Goal: Task Accomplishment & Management: Manage account settings

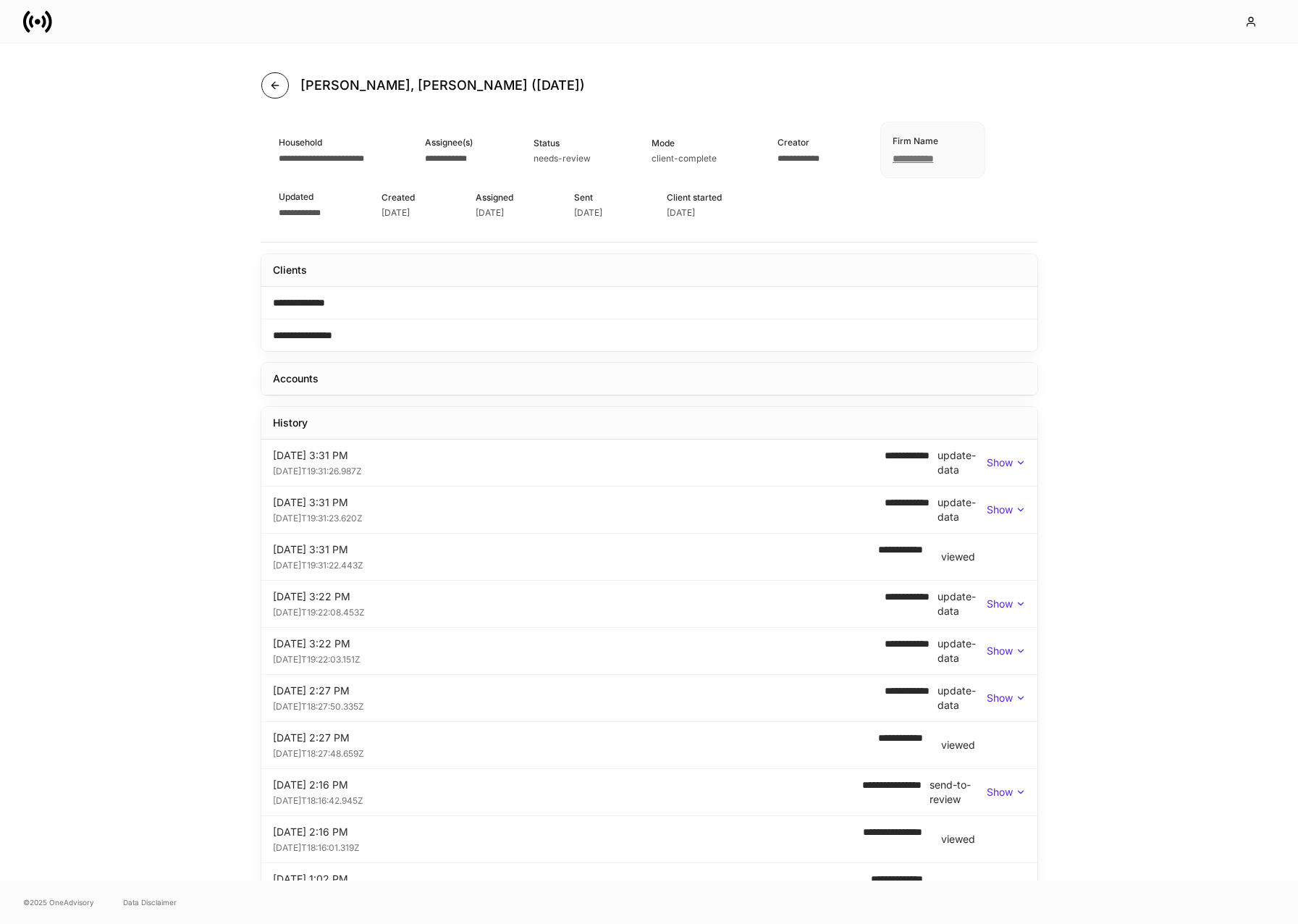
click at [272, 91] on button "button" at bounding box center [275, 85] width 27 height 26
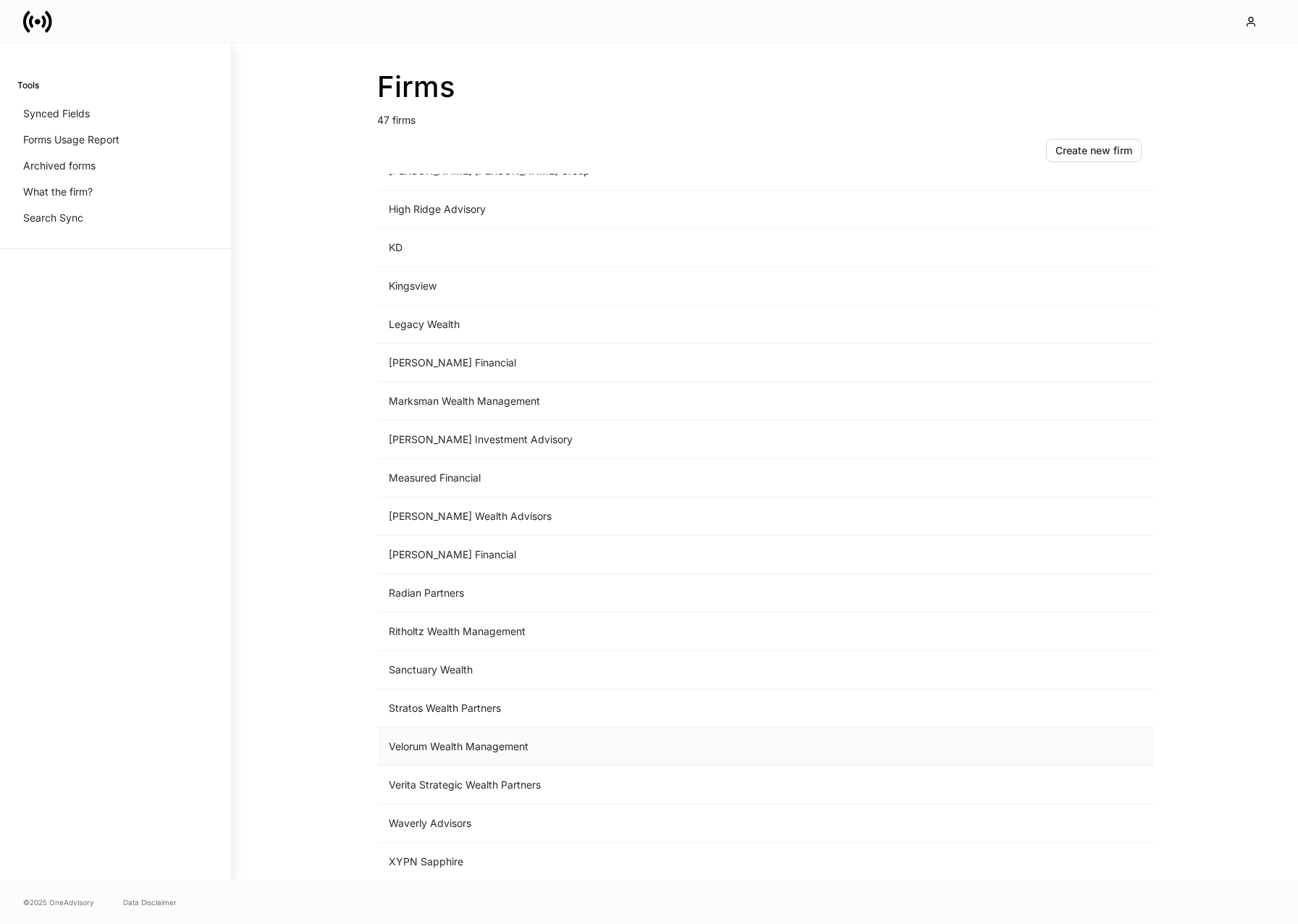
scroll to position [1140, 0]
click at [478, 482] on td "Measured Financial" at bounding box center [645, 477] width 536 height 38
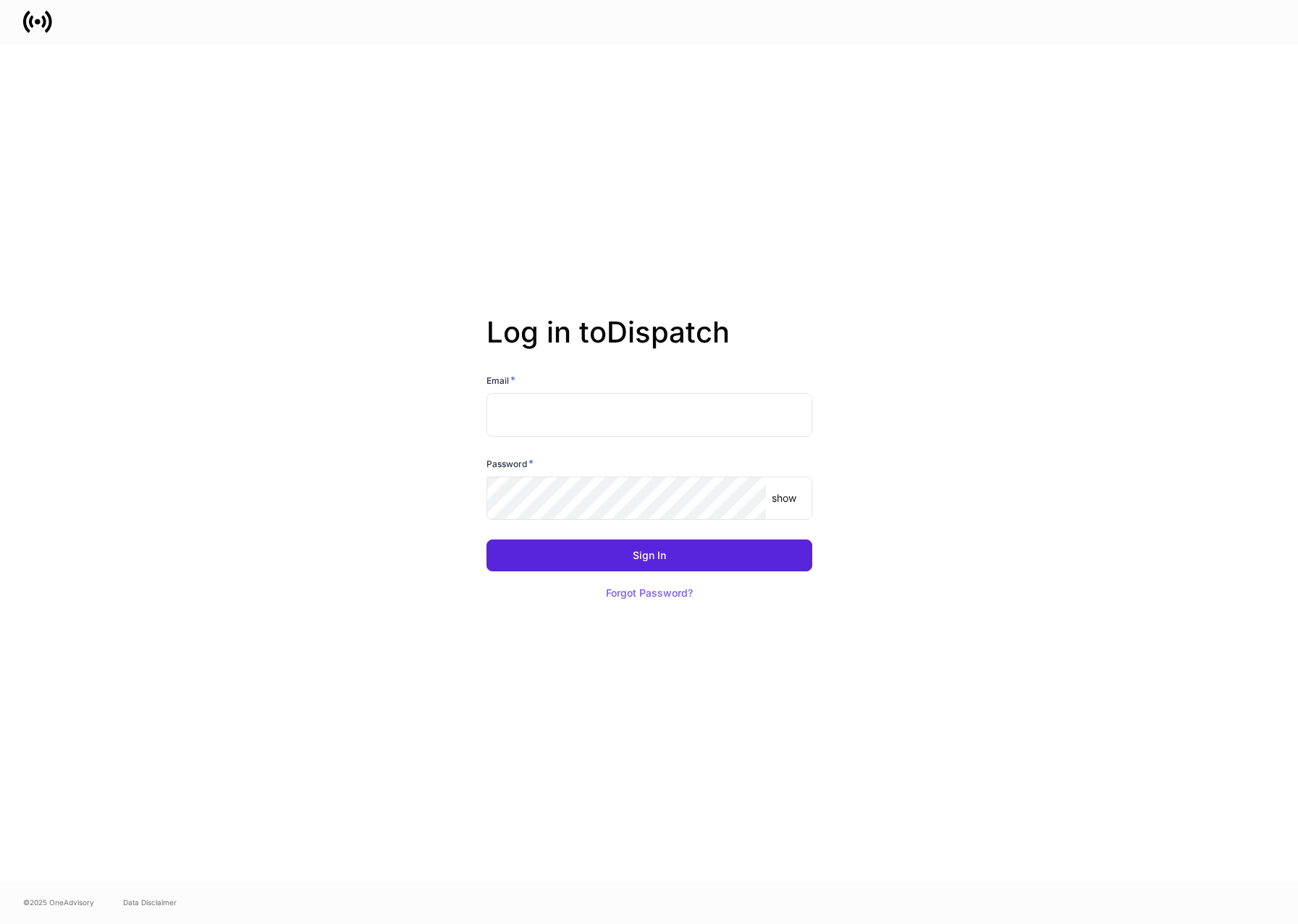
type input "**********"
click at [649, 555] on button "Sign In" at bounding box center [650, 555] width 326 height 32
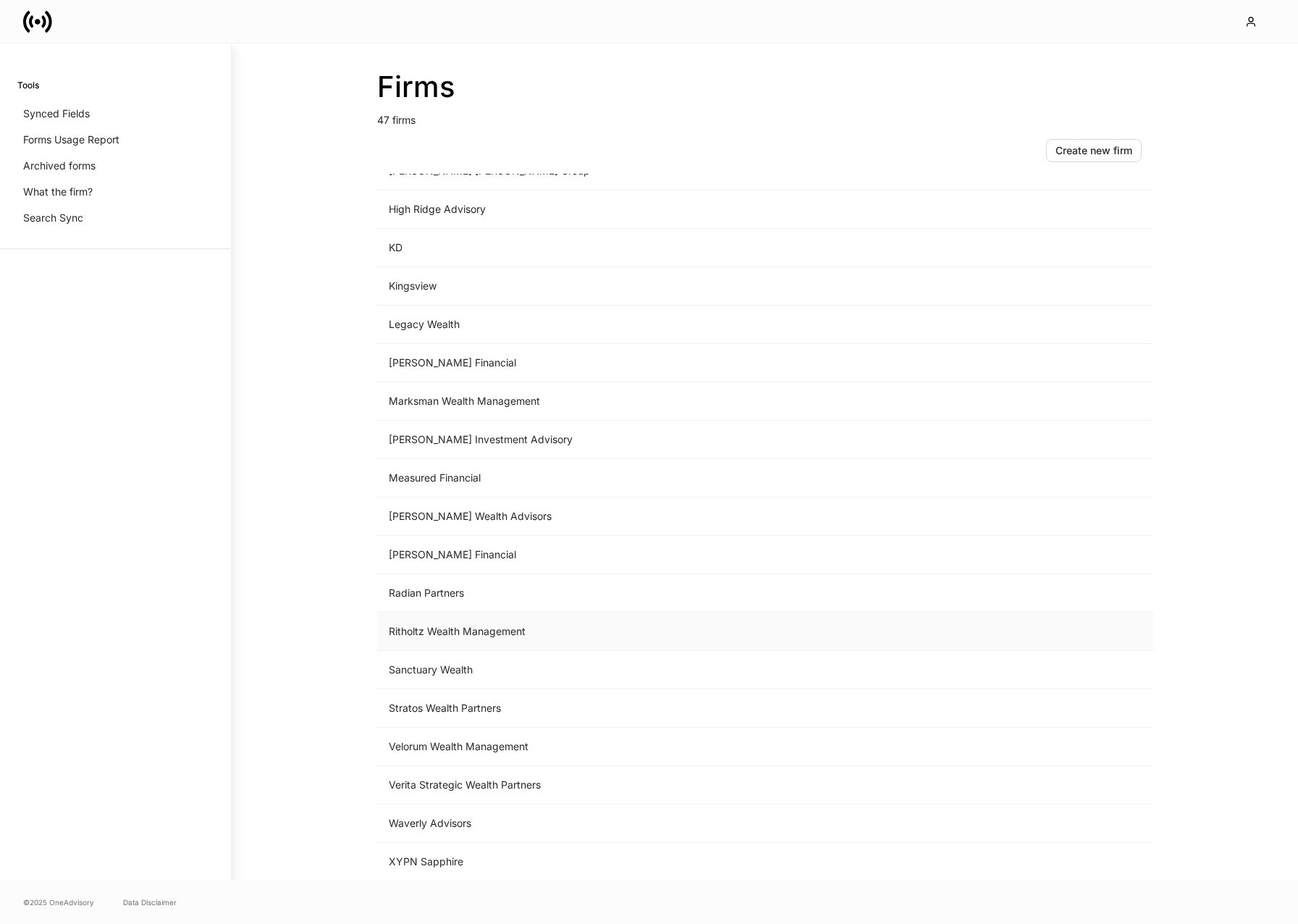
scroll to position [1148, 0]
click at [494, 483] on td "Measured Financial" at bounding box center [645, 477] width 536 height 38
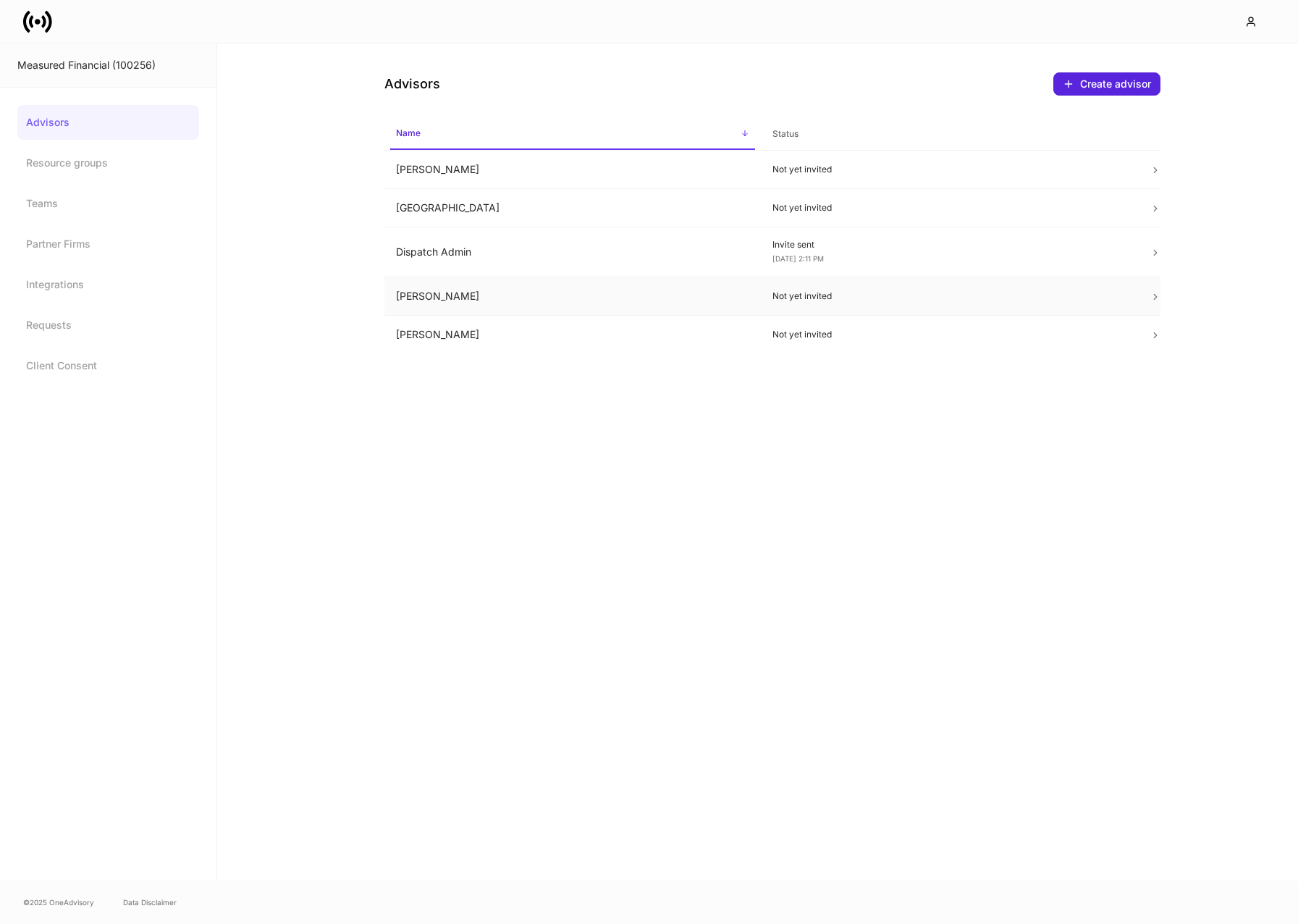
click at [577, 282] on td "Eric Hofer" at bounding box center [573, 296] width 377 height 38
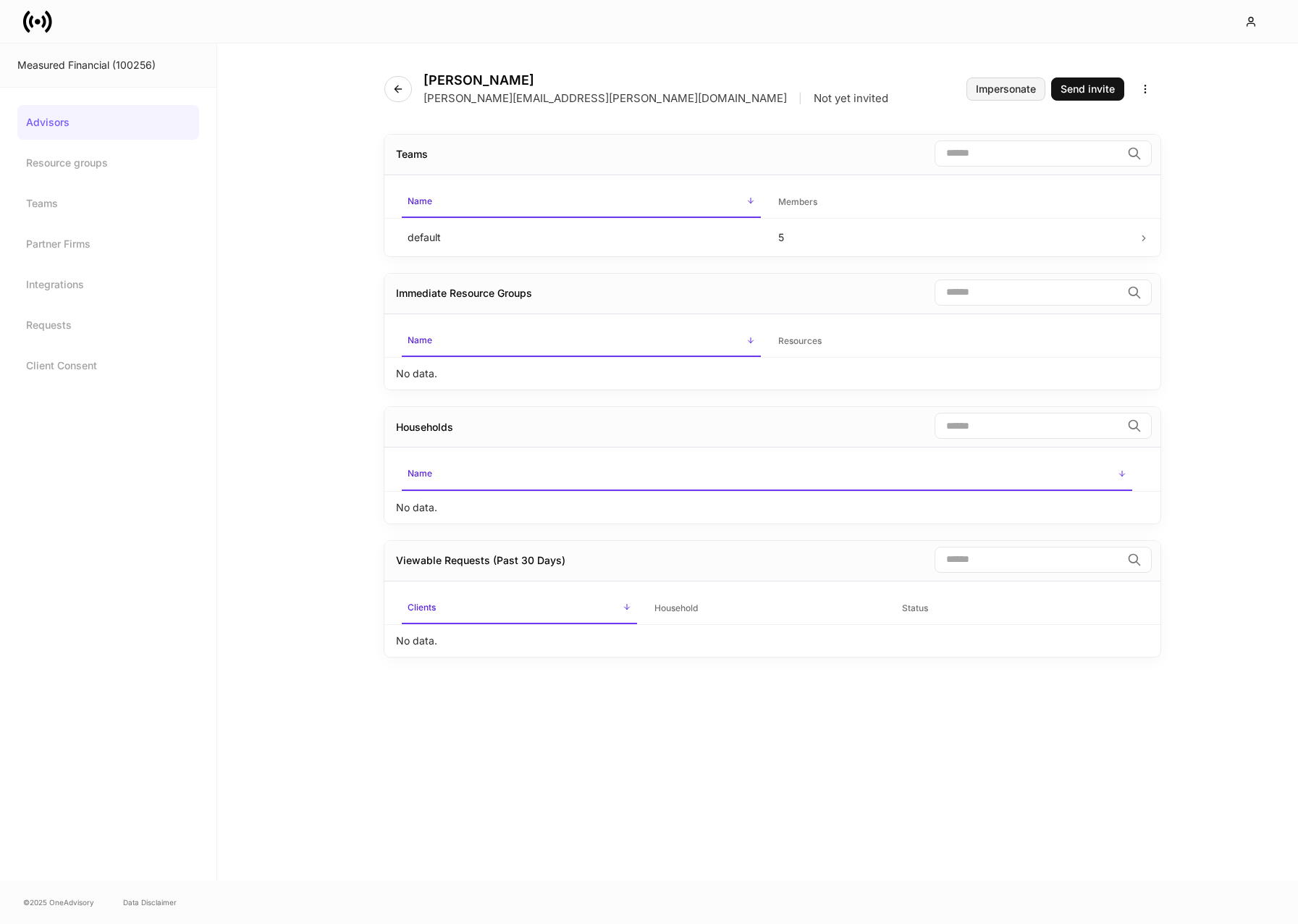
click at [998, 87] on div "Impersonate" at bounding box center [1006, 89] width 60 height 10
